Goal: Navigation & Orientation: Find specific page/section

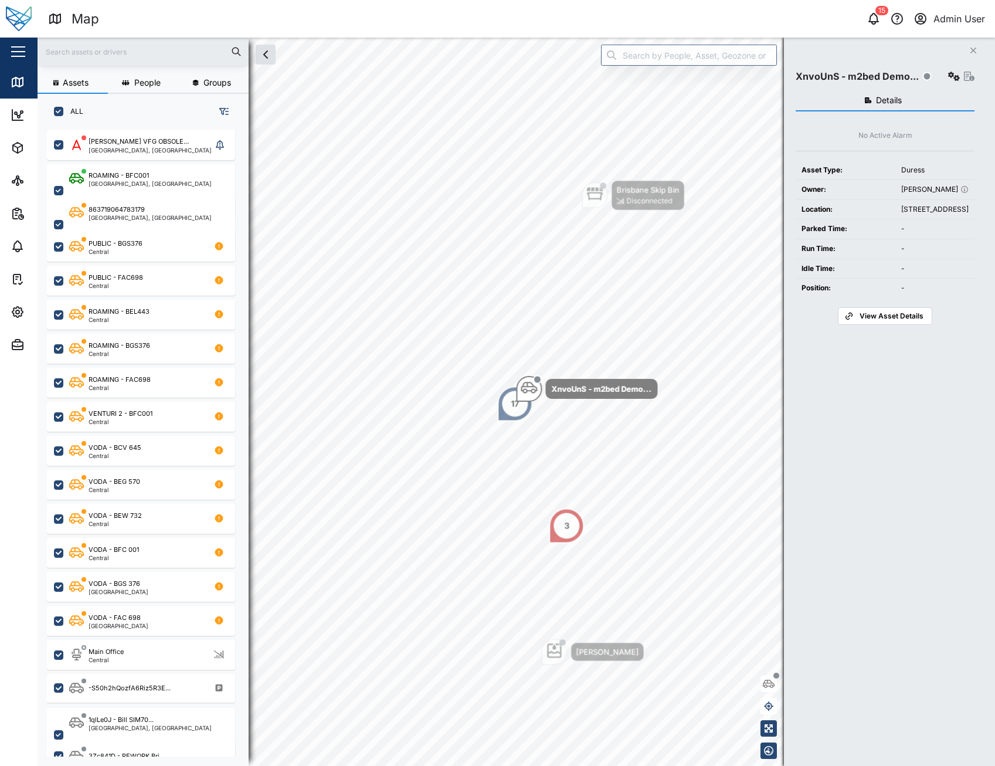
scroll to position [622, 183]
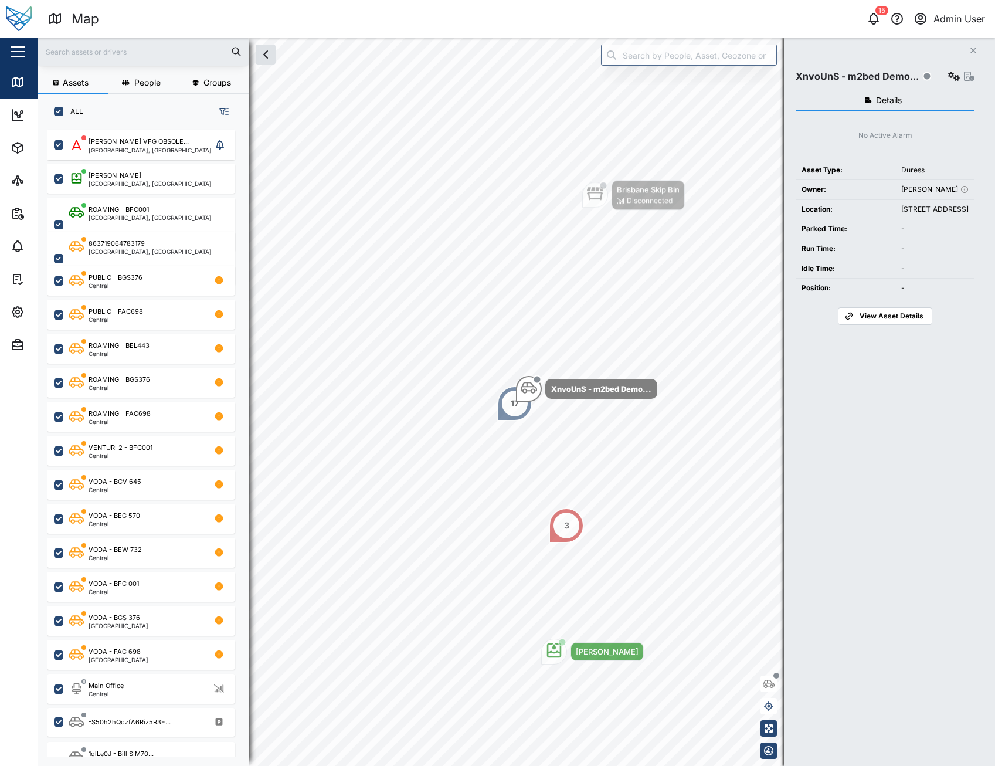
click at [966, 52] on button "Close" at bounding box center [973, 50] width 16 height 16
